Goal: Transaction & Acquisition: Purchase product/service

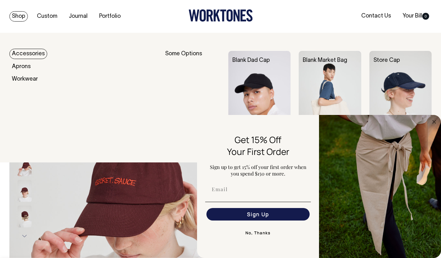
click at [21, 14] on link "Shop" at bounding box center [18, 16] width 18 height 10
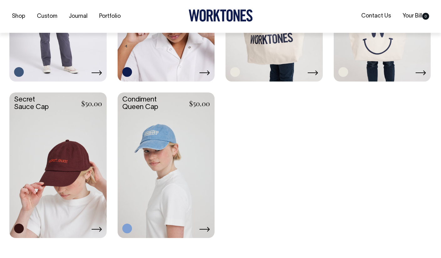
scroll to position [1032, 0]
drag, startPoint x: 156, startPoint y: 145, endPoint x: 160, endPoint y: 153, distance: 9.0
click at [155, 145] on link at bounding box center [166, 164] width 97 height 145
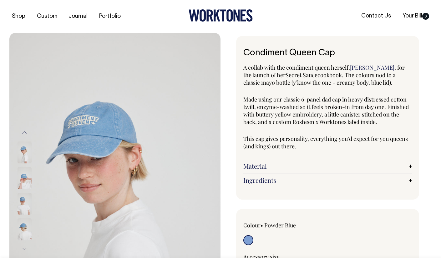
click at [25, 178] on img at bounding box center [25, 178] width 14 height 22
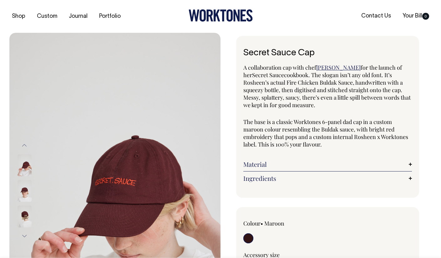
click at [26, 191] on img at bounding box center [25, 191] width 14 height 22
